Goal: Task Accomplishment & Management: Complete application form

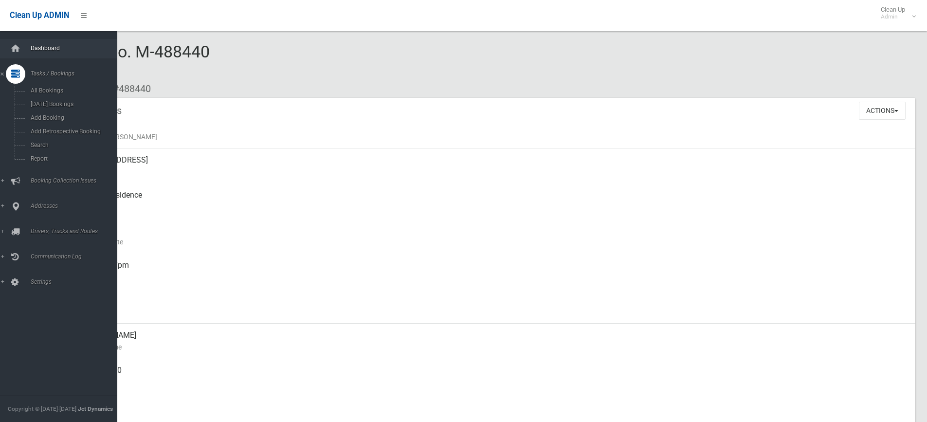
click at [37, 52] on link "Dashboard" at bounding box center [62, 48] width 124 height 19
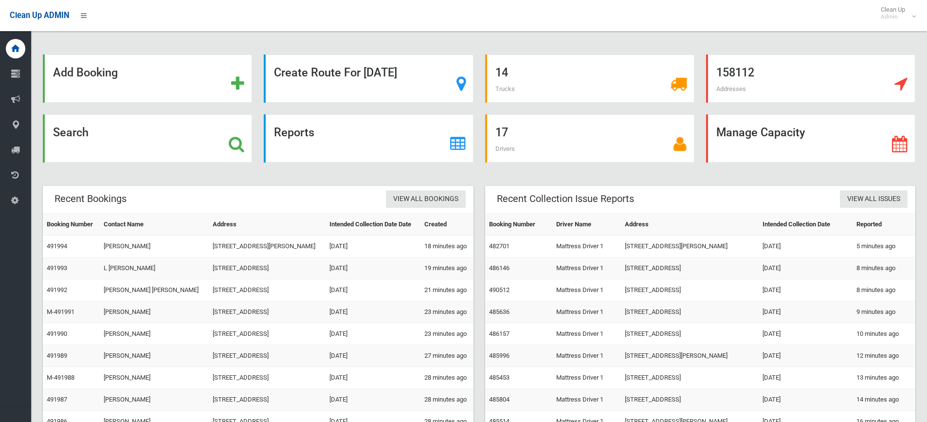
click at [151, 138] on div "Search" at bounding box center [147, 138] width 209 height 48
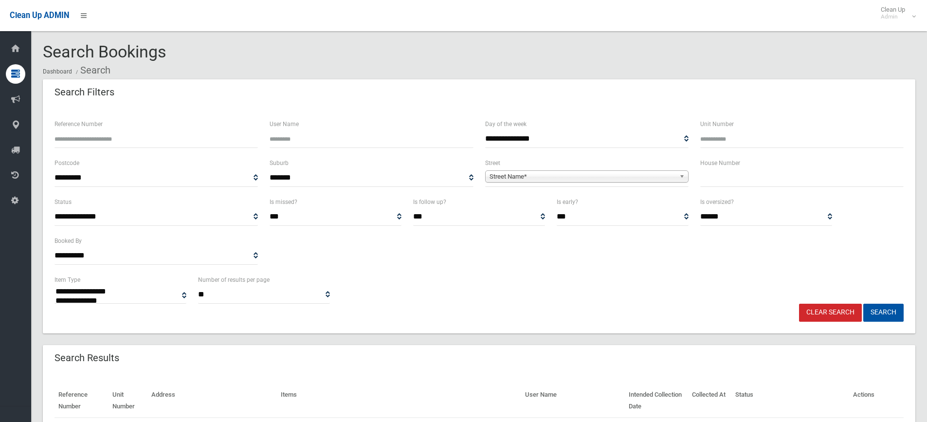
select select
click at [749, 175] on input "text" at bounding box center [801, 178] width 203 height 18
type input "**"
click at [554, 180] on span "Street Name*" at bounding box center [582, 177] width 186 height 12
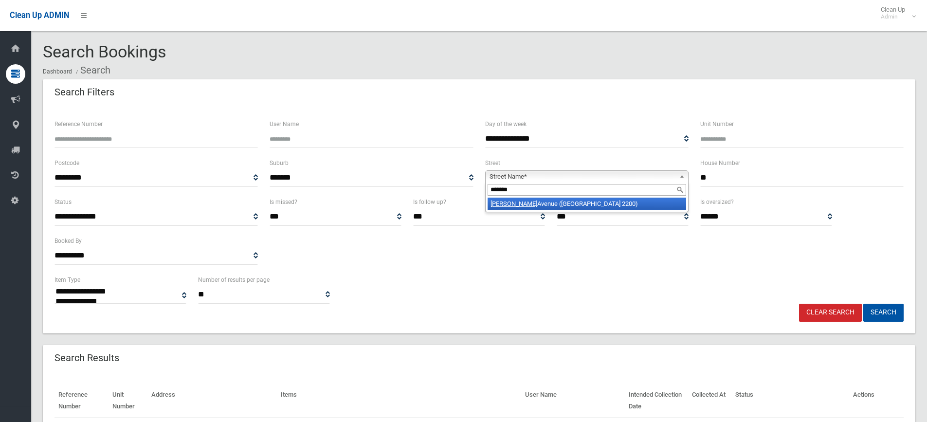
type input "*******"
click at [528, 207] on li "Allison Avenue (CONDELL PARK 2200)" at bounding box center [586, 204] width 198 height 12
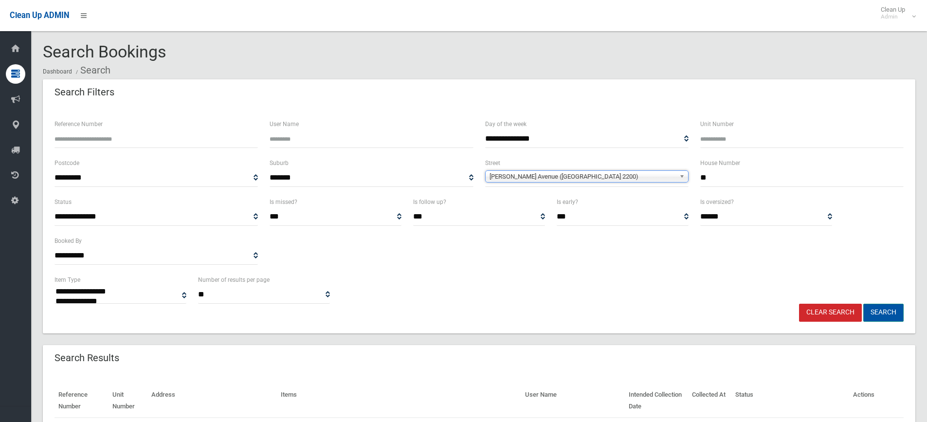
click at [891, 307] on button "Search" at bounding box center [883, 313] width 40 height 18
select select
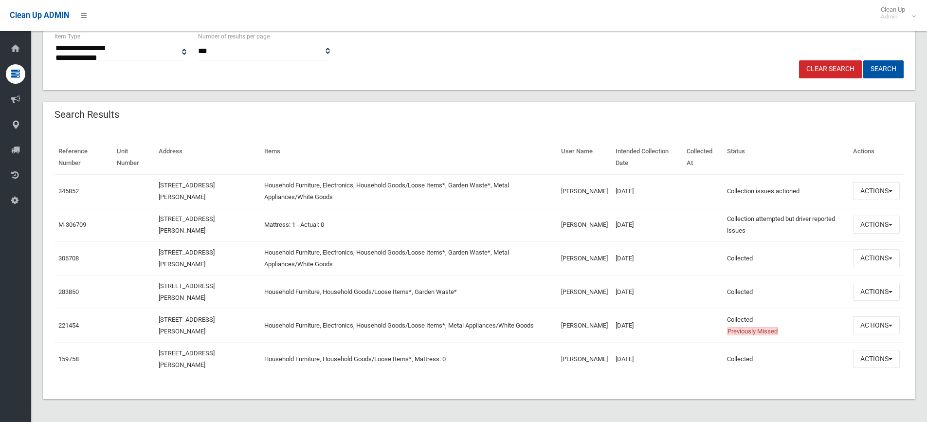
scroll to position [244, 0]
click at [59, 190] on link "345852" at bounding box center [68, 190] width 20 height 7
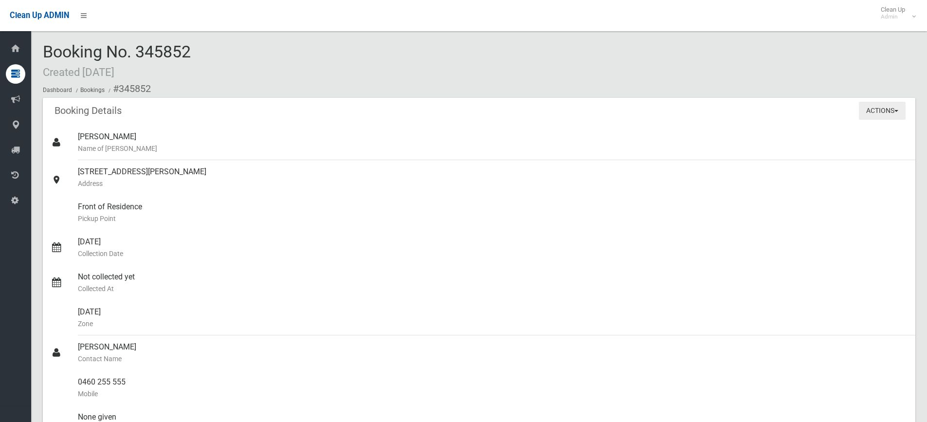
click at [879, 115] on button "Actions" at bounding box center [882, 111] width 47 height 18
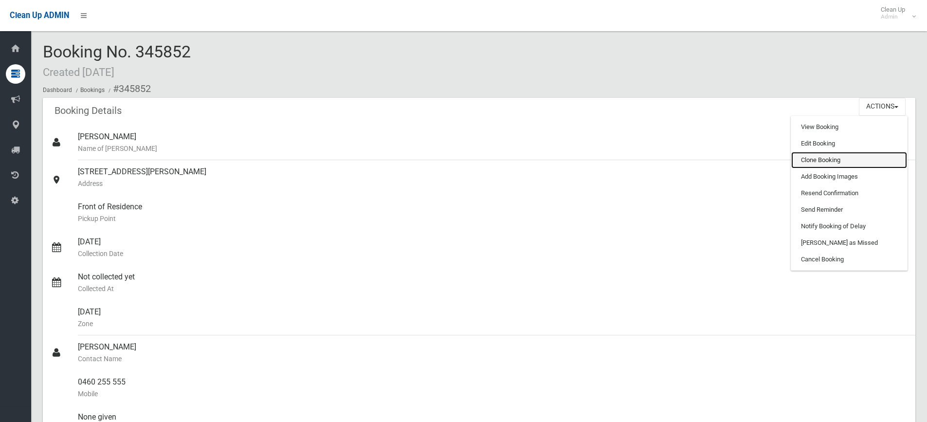
click at [825, 164] on link "Clone Booking" at bounding box center [849, 160] width 116 height 17
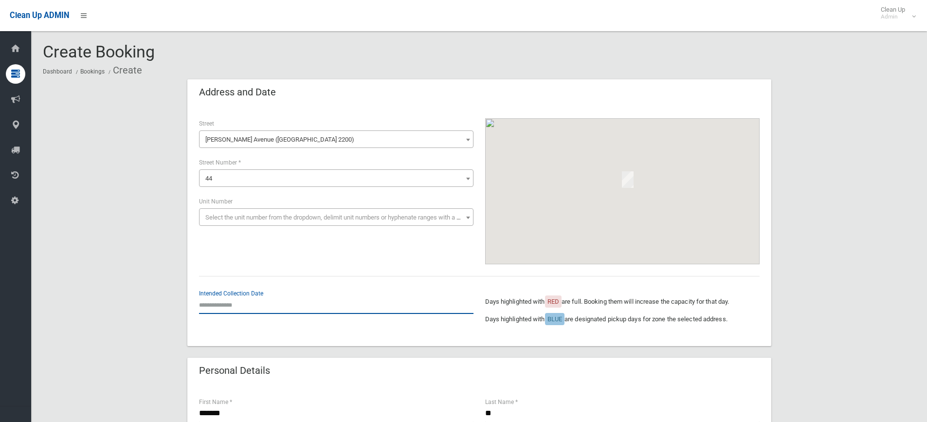
click at [268, 303] on input "text" at bounding box center [336, 305] width 274 height 18
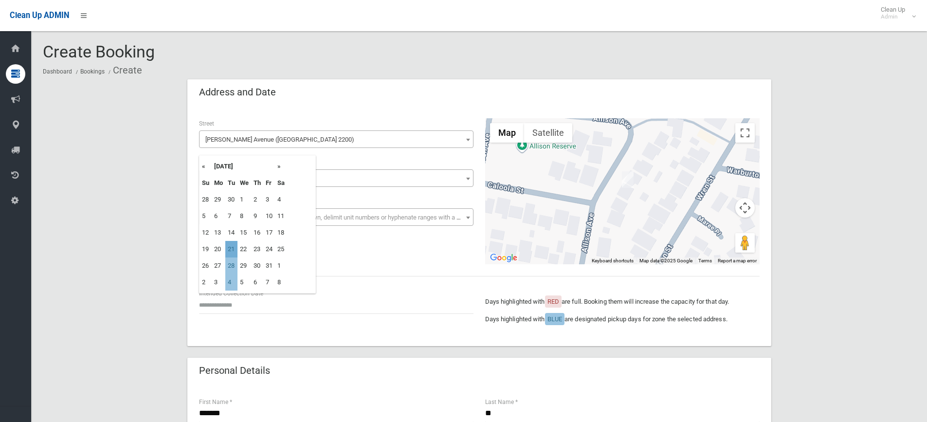
click at [231, 248] on td "21" at bounding box center [231, 249] width 12 height 17
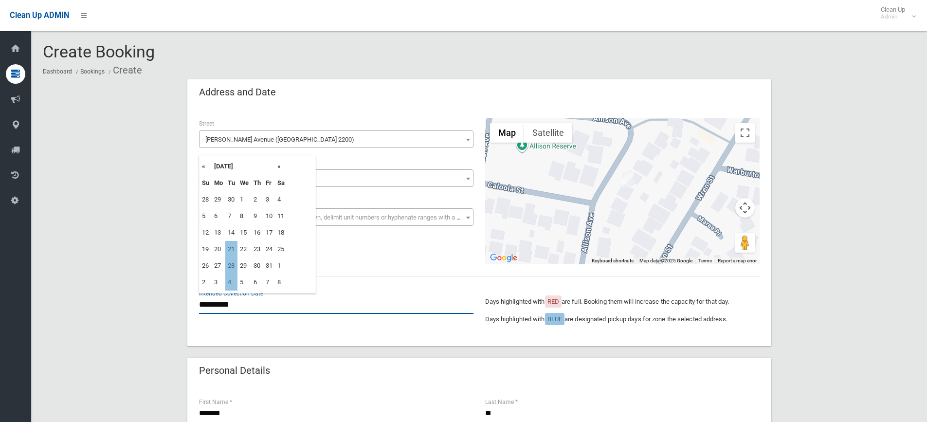
click at [234, 303] on input "**********" at bounding box center [336, 305] width 274 height 18
click at [230, 266] on td "28" at bounding box center [231, 265] width 12 height 17
type input "**********"
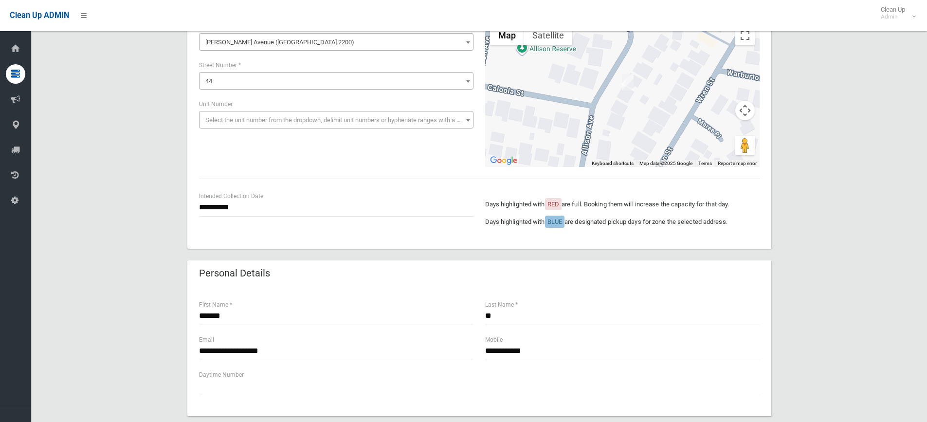
scroll to position [243, 0]
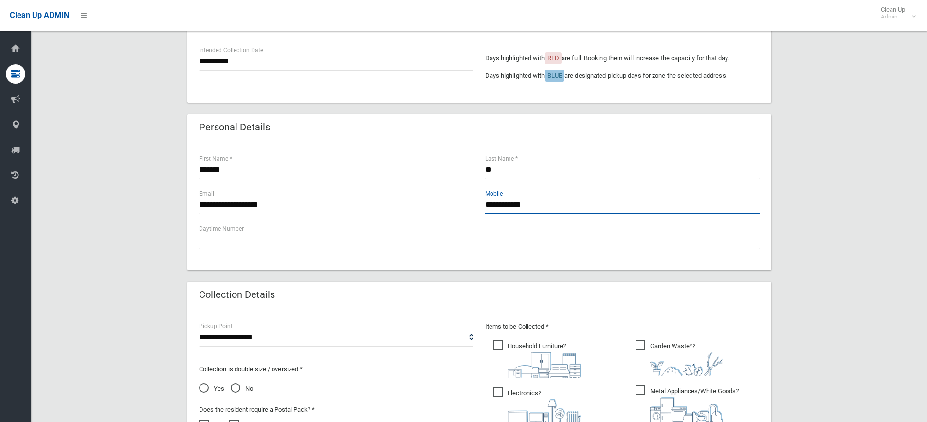
drag, startPoint x: 568, startPoint y: 207, endPoint x: 421, endPoint y: 192, distance: 148.1
click at [421, 192] on div "**********" at bounding box center [479, 205] width 572 height 35
click at [542, 211] on input "**********" at bounding box center [622, 205] width 274 height 18
drag, startPoint x: 550, startPoint y: 207, endPoint x: 441, endPoint y: 200, distance: 109.2
click at [441, 200] on div "**********" at bounding box center [479, 205] width 572 height 35
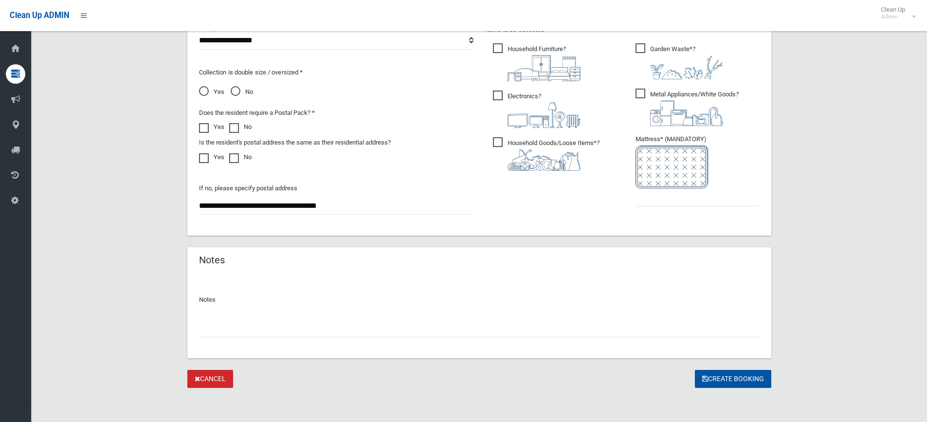
scroll to position [541, 0]
click at [694, 204] on input "text" at bounding box center [697, 196] width 124 height 18
drag, startPoint x: 679, startPoint y: 193, endPoint x: 563, endPoint y: 188, distance: 115.9
click at [563, 188] on div "Items to be Collected * Household Furniture ? *" at bounding box center [622, 121] width 286 height 196
type input "*"
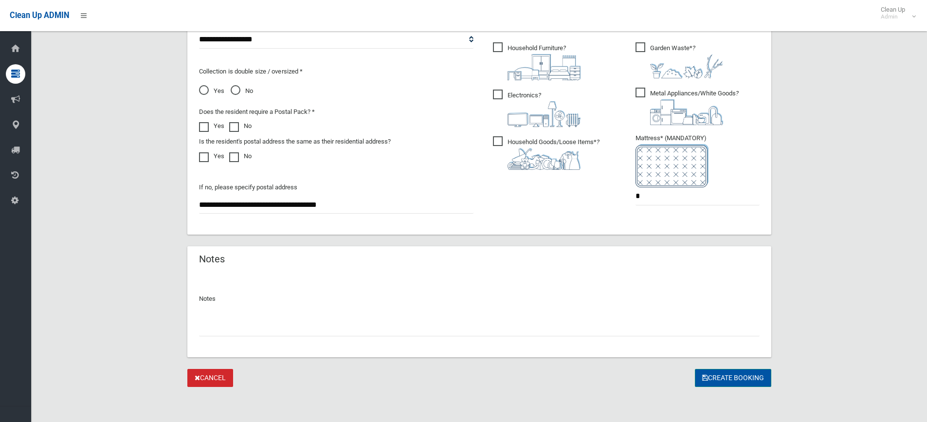
click at [707, 383] on button "Create Booking" at bounding box center [733, 378] width 76 height 18
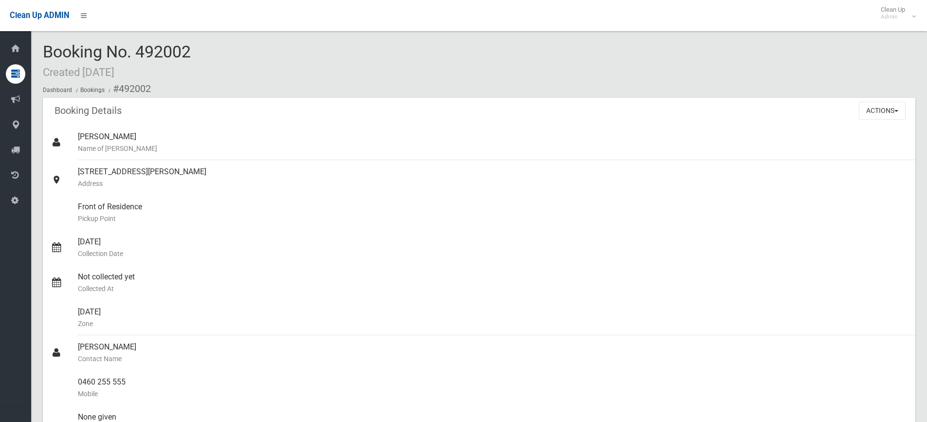
drag, startPoint x: 200, startPoint y: 55, endPoint x: 134, endPoint y: 45, distance: 67.0
click at [134, 45] on div "Booking No. 492002 Created [DATE] Dashboard Bookings #492002" at bounding box center [479, 70] width 872 height 55
click at [145, 56] on span "Booking No. 492002 Created [DATE]" at bounding box center [117, 61] width 148 height 38
drag, startPoint x: 140, startPoint y: 51, endPoint x: 198, endPoint y: 47, distance: 58.1
click at [198, 47] on div "Booking No. 492002 Created [DATE] Dashboard Bookings #492002" at bounding box center [479, 70] width 872 height 55
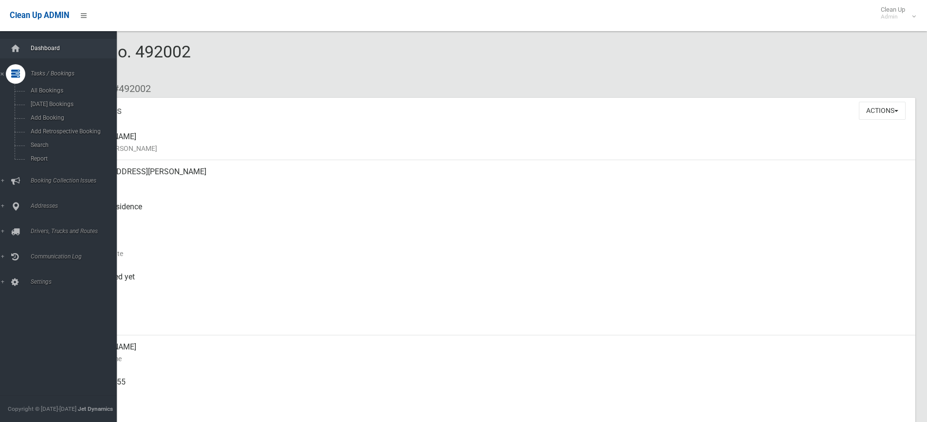
click at [32, 51] on span "Dashboard" at bounding box center [76, 48] width 96 height 7
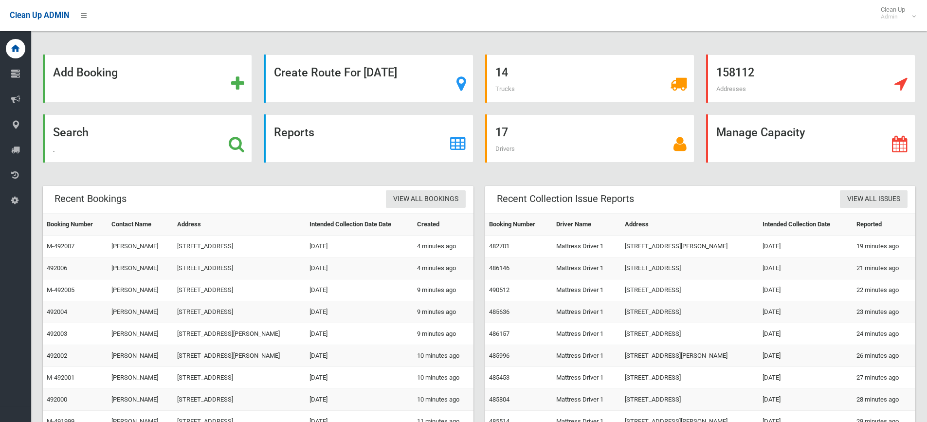
click at [195, 144] on div "Search" at bounding box center [147, 138] width 209 height 48
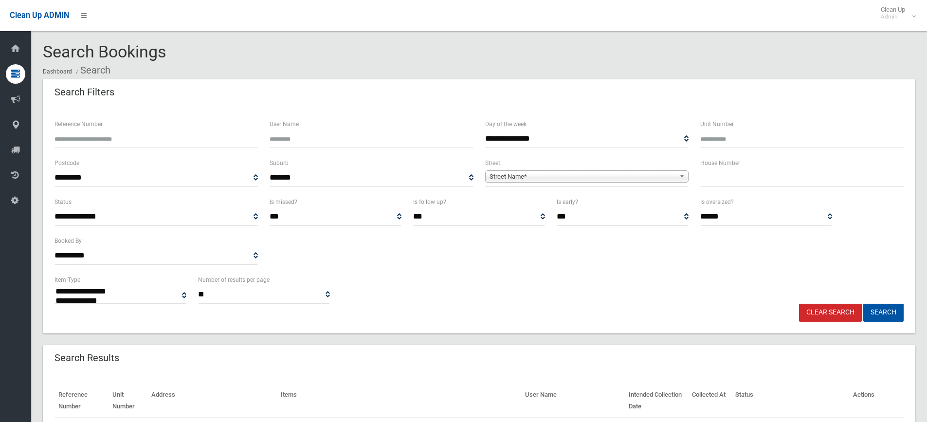
select select
click at [710, 189] on div "House Number" at bounding box center [801, 176] width 215 height 39
click at [710, 178] on input "text" at bounding box center [801, 178] width 203 height 18
type input "**"
click at [644, 171] on span "Street Name*" at bounding box center [582, 177] width 186 height 12
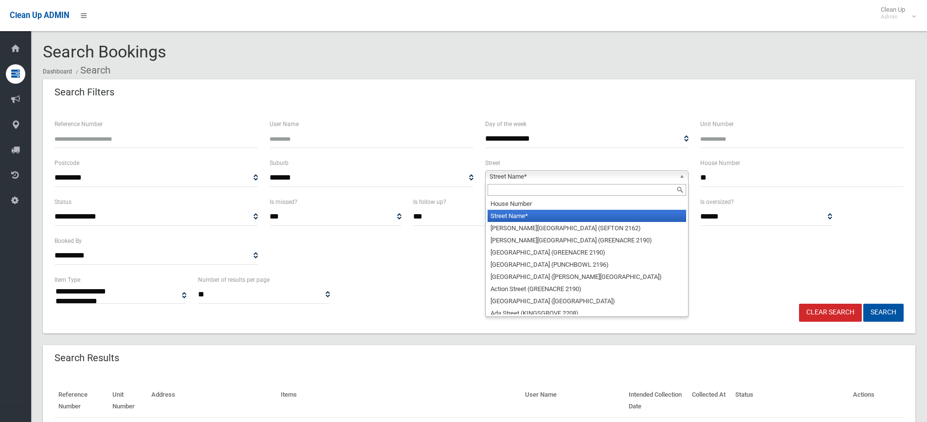
click at [636, 179] on span "Street Name*" at bounding box center [582, 177] width 186 height 12
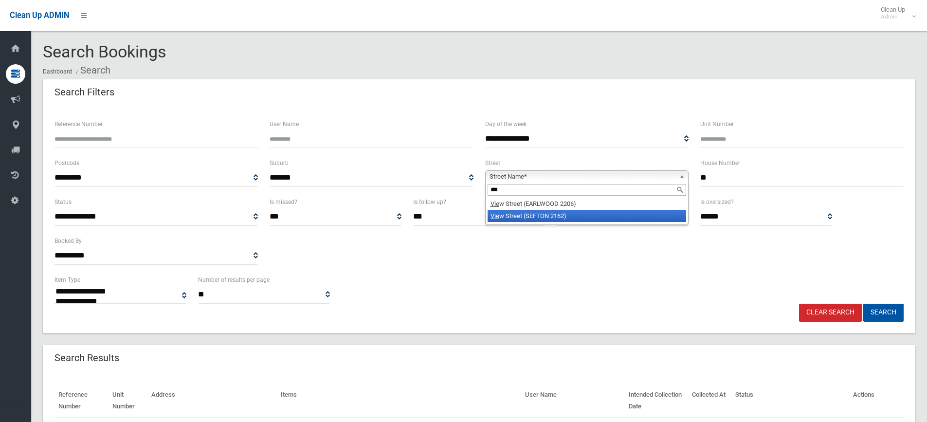
type input "***"
click at [532, 216] on li "Vie w Street (SEFTON 2162)" at bounding box center [586, 216] width 198 height 12
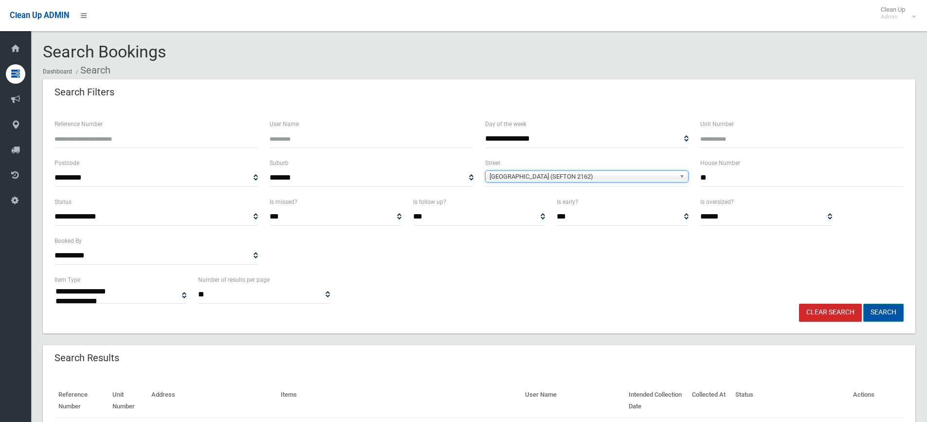
click at [874, 312] on button "Search" at bounding box center [883, 313] width 40 height 18
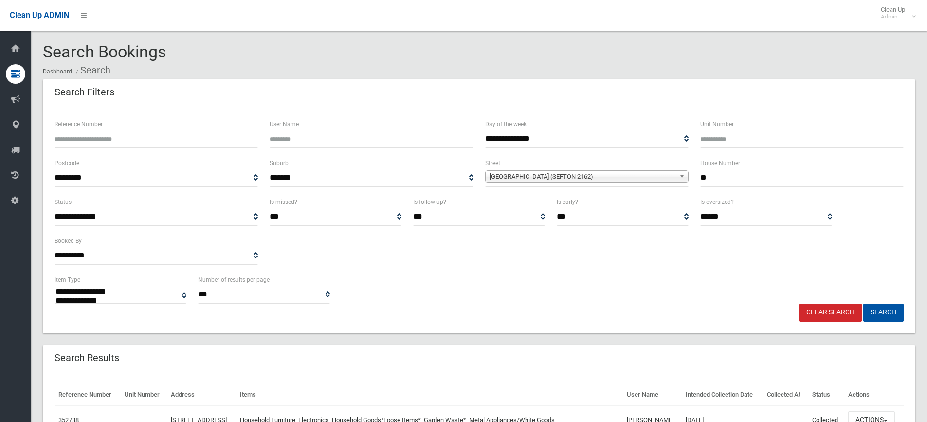
select select
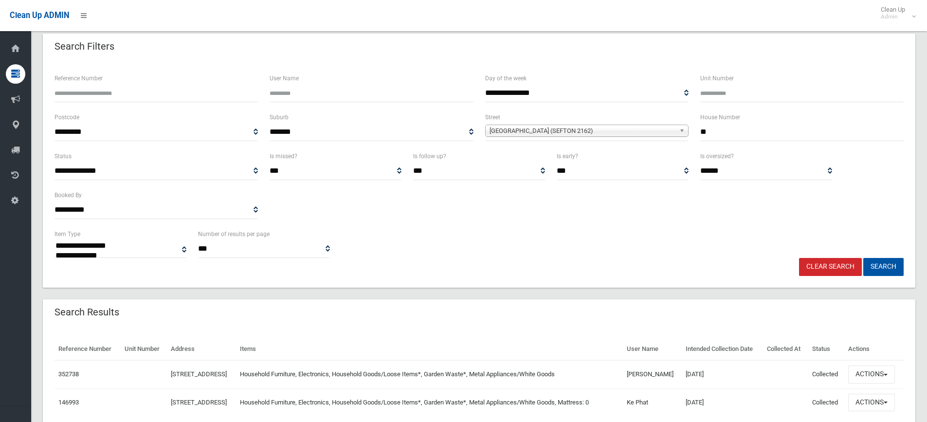
scroll to position [87, 0]
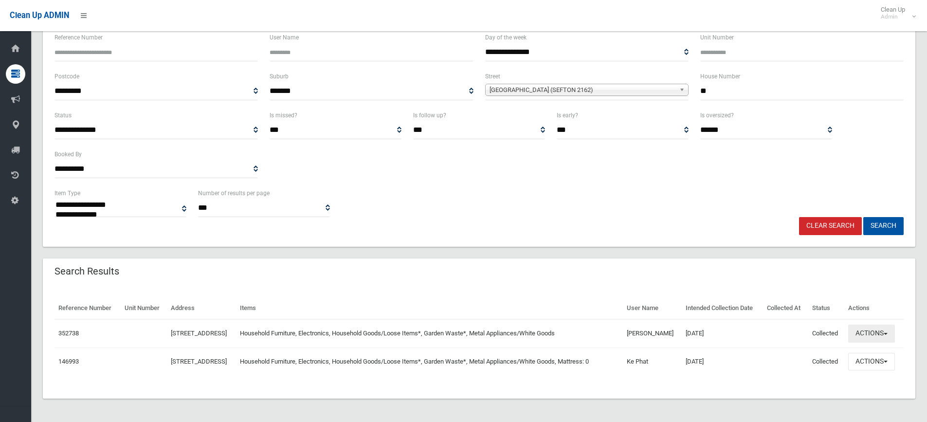
click at [867, 337] on button "Actions" at bounding box center [871, 334] width 47 height 18
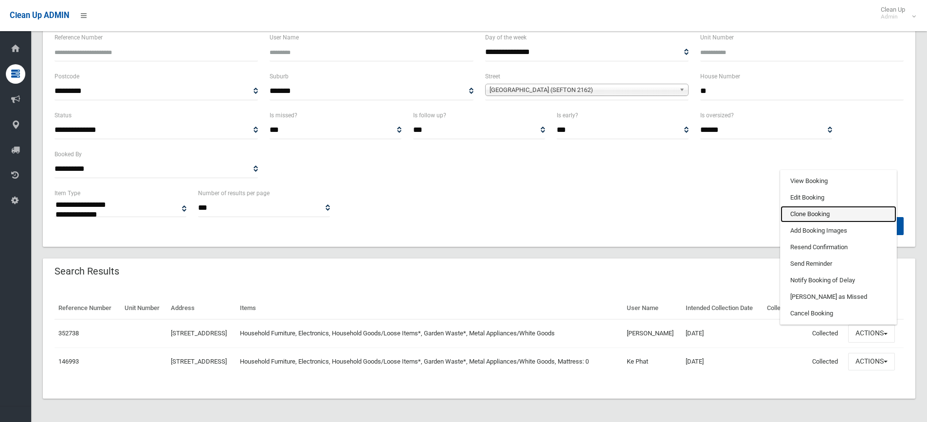
click at [812, 211] on link "Clone Booking" at bounding box center [838, 214] width 116 height 17
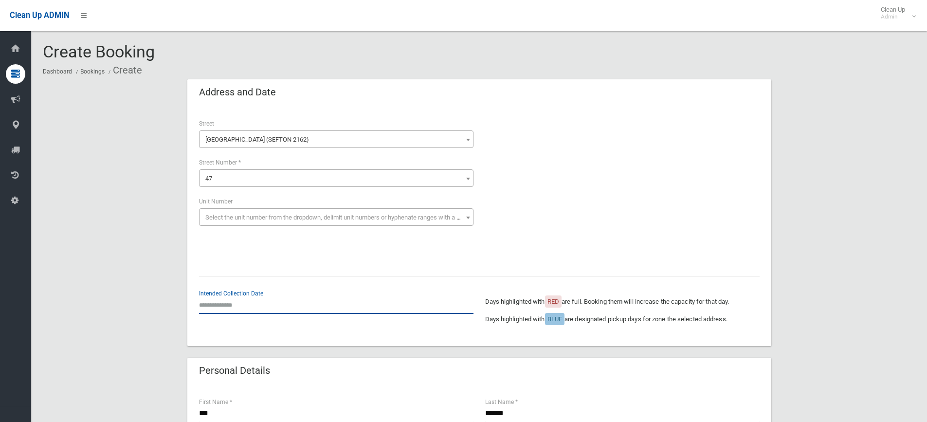
click at [240, 306] on input "text" at bounding box center [336, 305] width 274 height 18
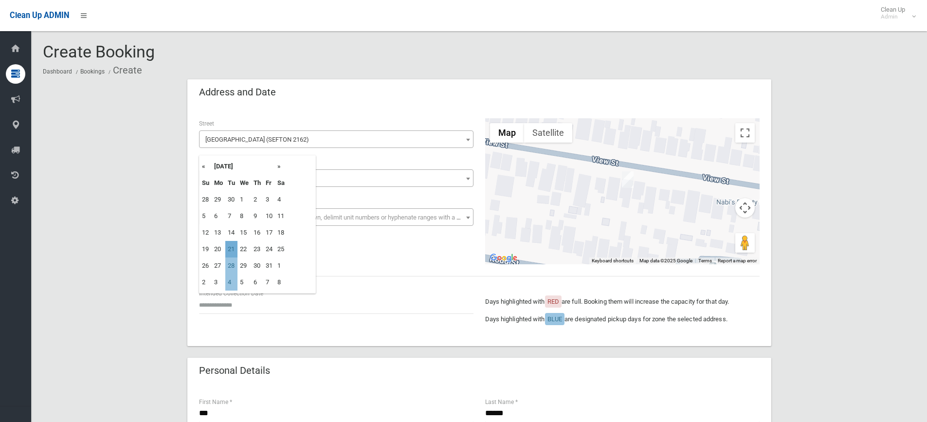
click at [235, 252] on td "21" at bounding box center [231, 249] width 12 height 17
type input "**********"
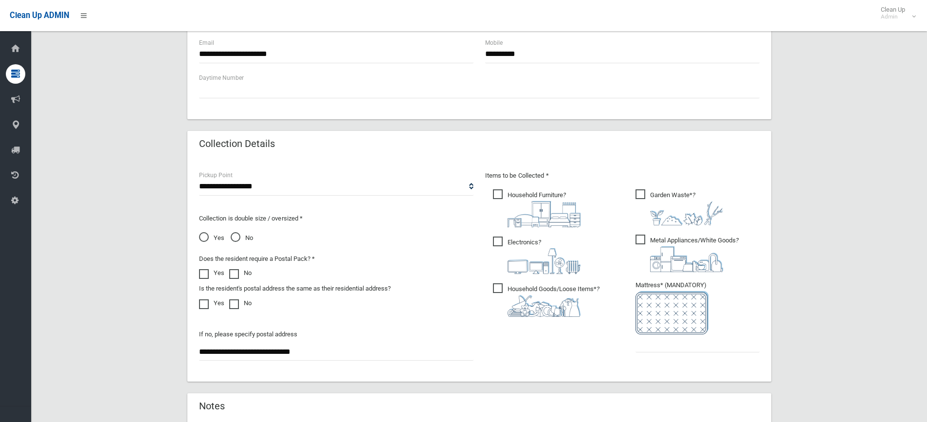
scroll to position [487, 0]
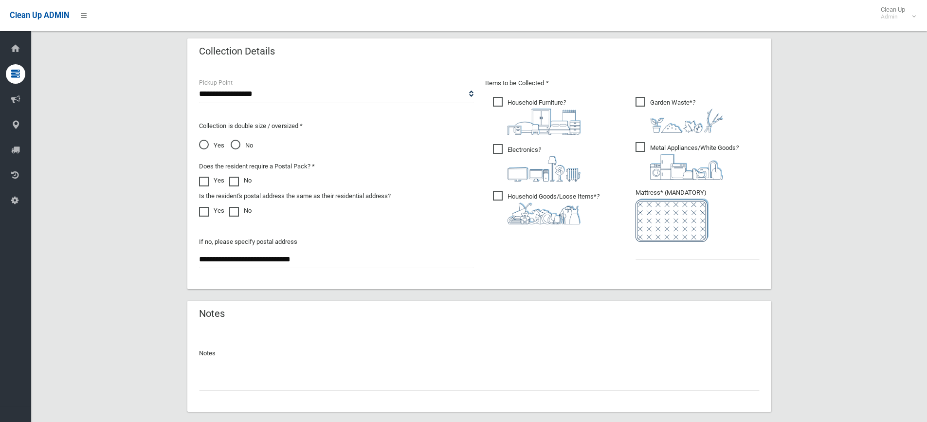
click at [672, 262] on ul "Garden Waste* ?" at bounding box center [694, 181] width 132 height 172
click at [671, 262] on ul "Garden Waste* ?" at bounding box center [694, 181] width 132 height 172
click at [672, 246] on input "text" at bounding box center [697, 251] width 124 height 18
type input "*"
click at [664, 249] on input "*" at bounding box center [697, 251] width 124 height 18
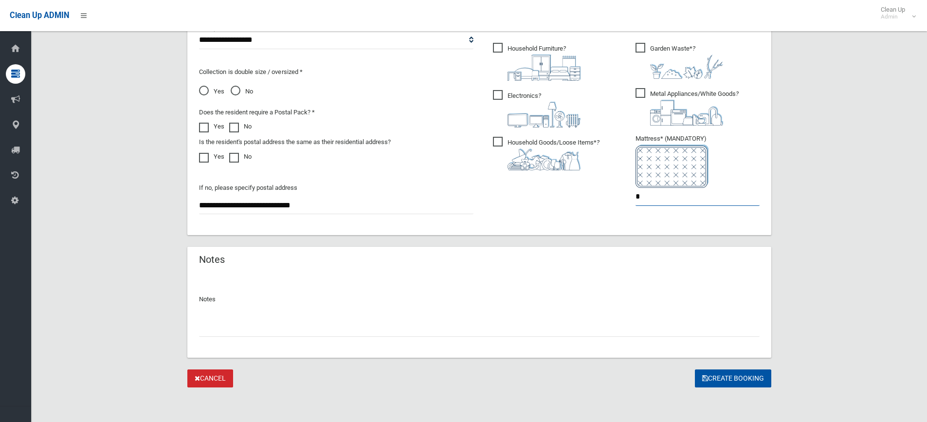
scroll to position [541, 0]
click at [739, 378] on button "Create Booking" at bounding box center [733, 378] width 76 height 18
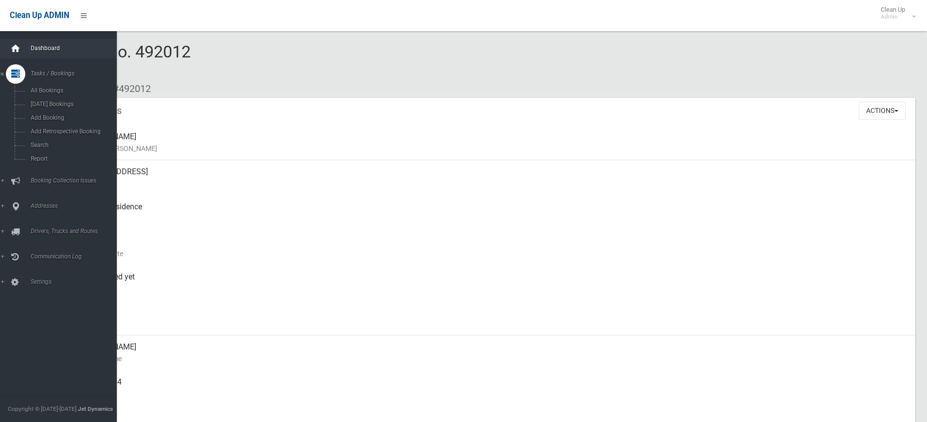
click at [20, 49] on icon at bounding box center [15, 48] width 11 height 19
